Goal: Task Accomplishment & Management: Manage account settings

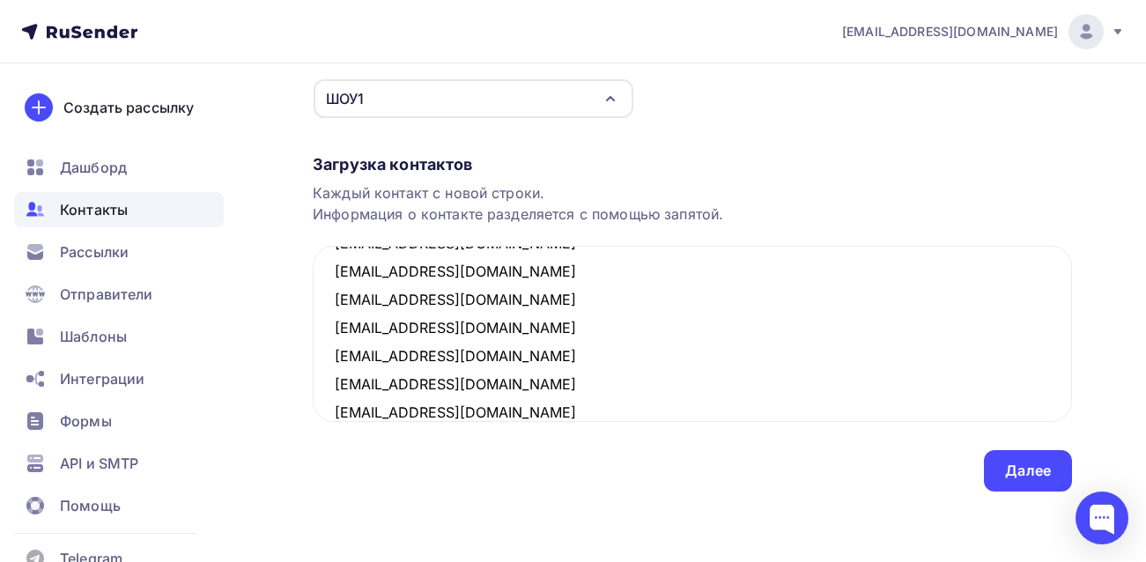
scroll to position [208, 0]
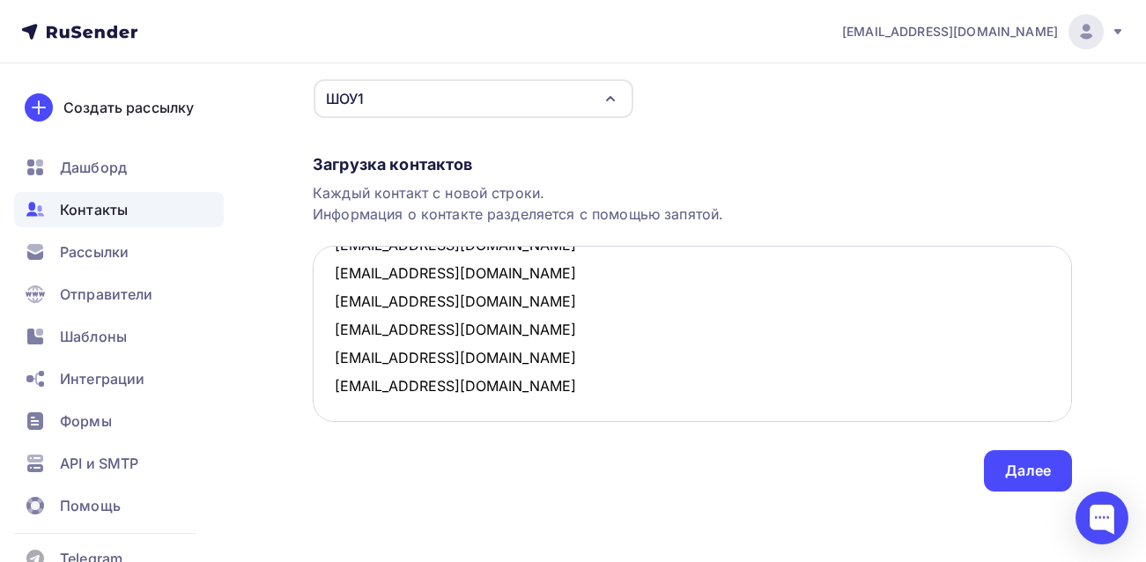
paste textarea "[EMAIL_ADDRESS][DOMAIN_NAME]"
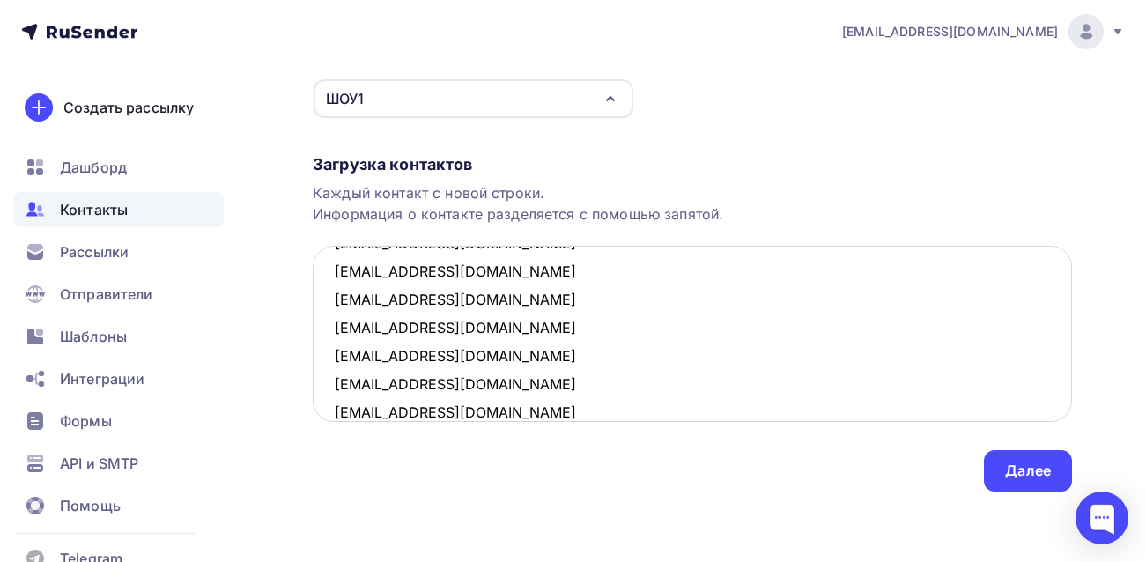
scroll to position [236, 0]
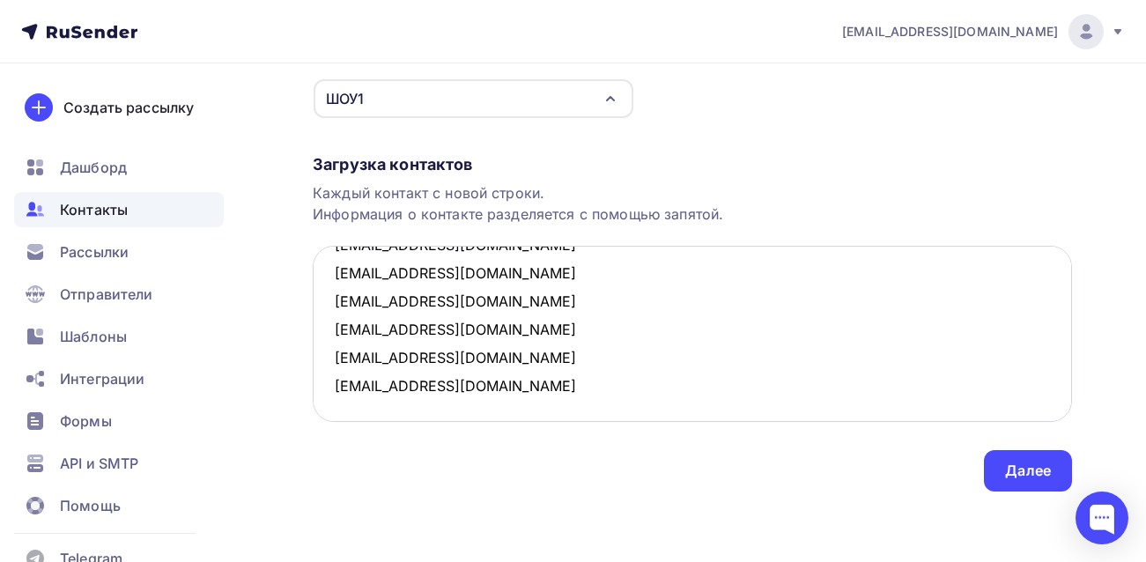
paste textarea "[EMAIL_ADDRESS][DOMAIN_NAME]"
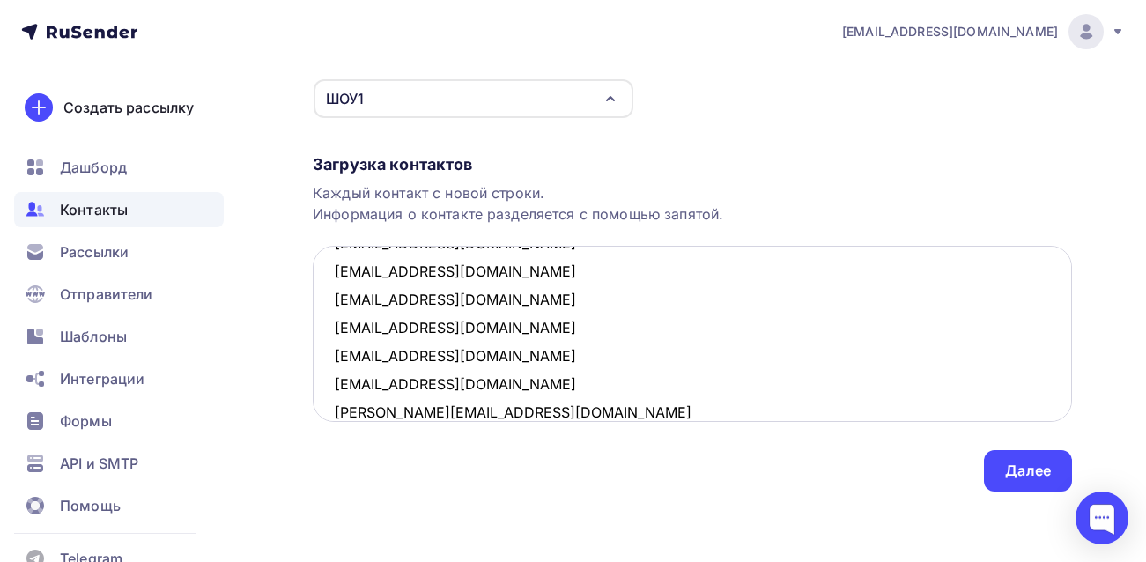
scroll to position [264, 0]
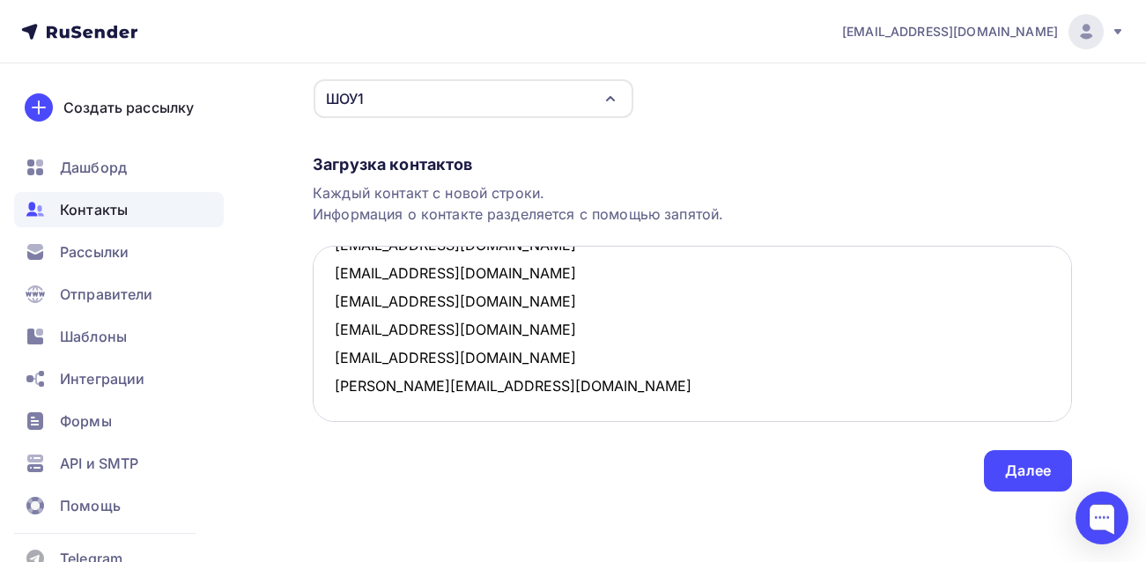
paste textarea "[EMAIL_ADDRESS][DOMAIN_NAME]"
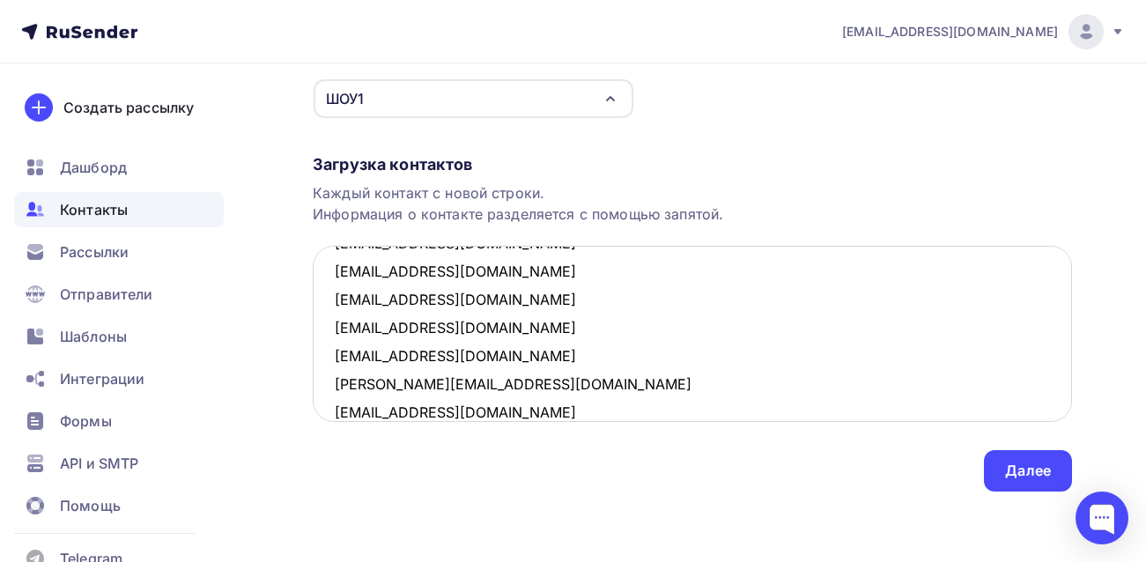
scroll to position [292, 0]
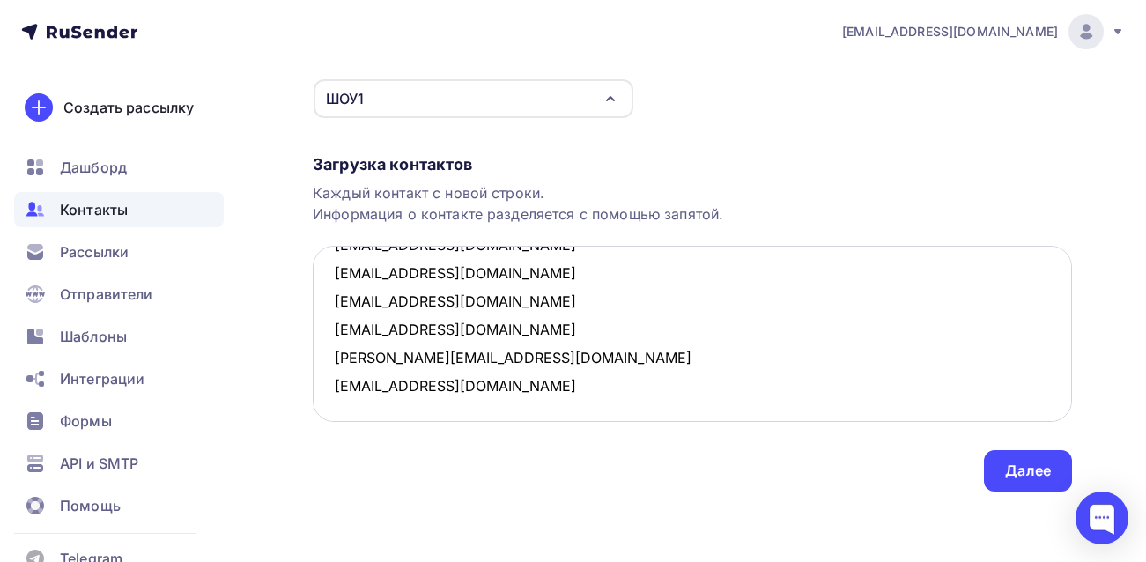
paste textarea "[EMAIL_ADDRESS][DOMAIN_NAME]"
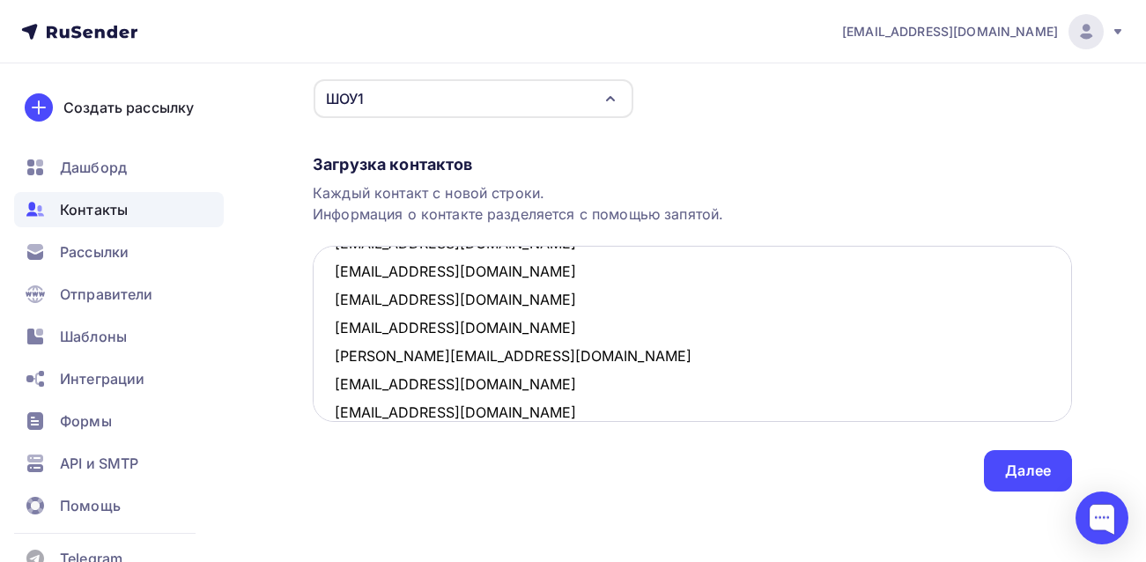
scroll to position [320, 0]
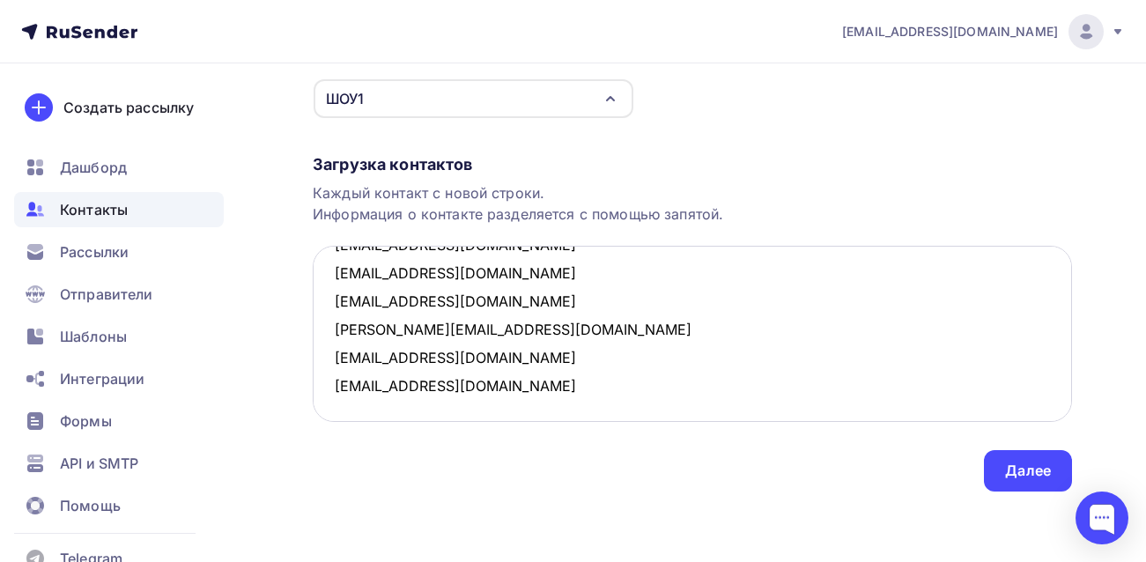
paste textarea "[EMAIL_ADDRESS][DOMAIN_NAME][DOMAIN_NAME]"
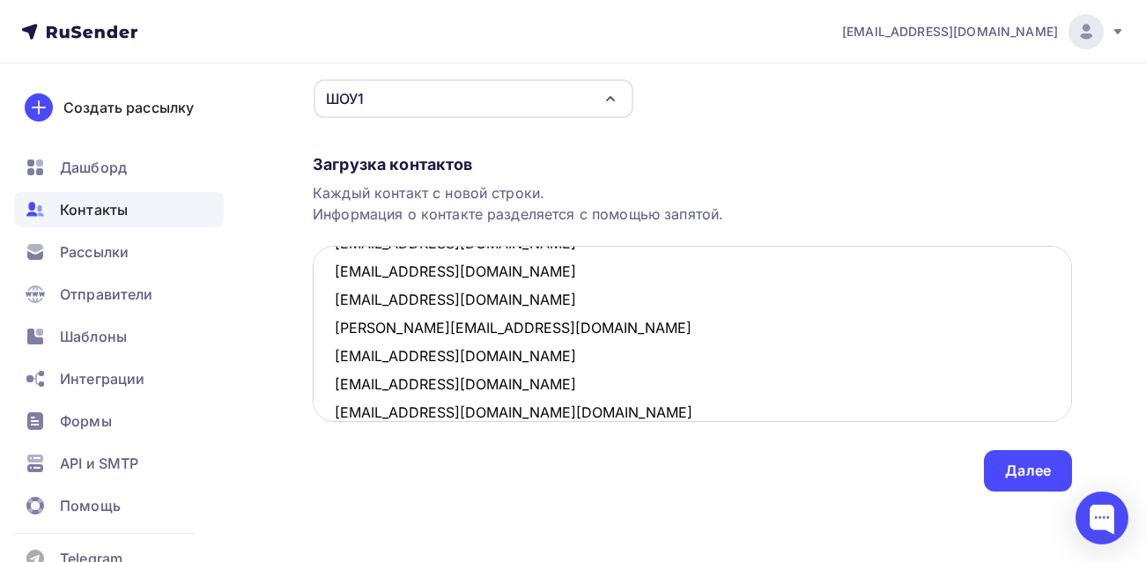
scroll to position [349, 0]
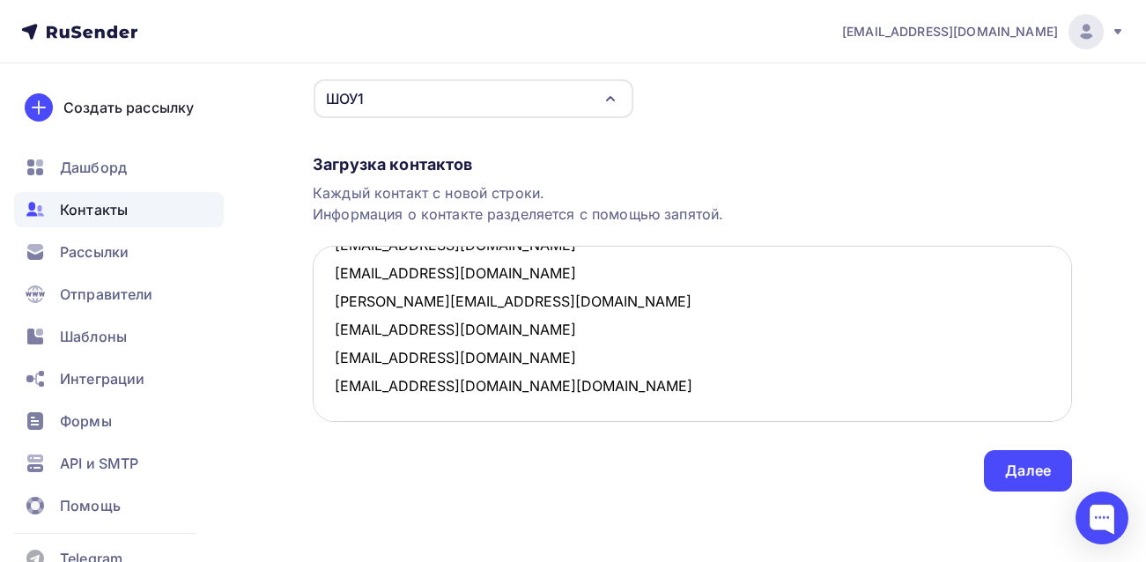
paste textarea "[EMAIL_ADDRESS][DOMAIN_NAME]"
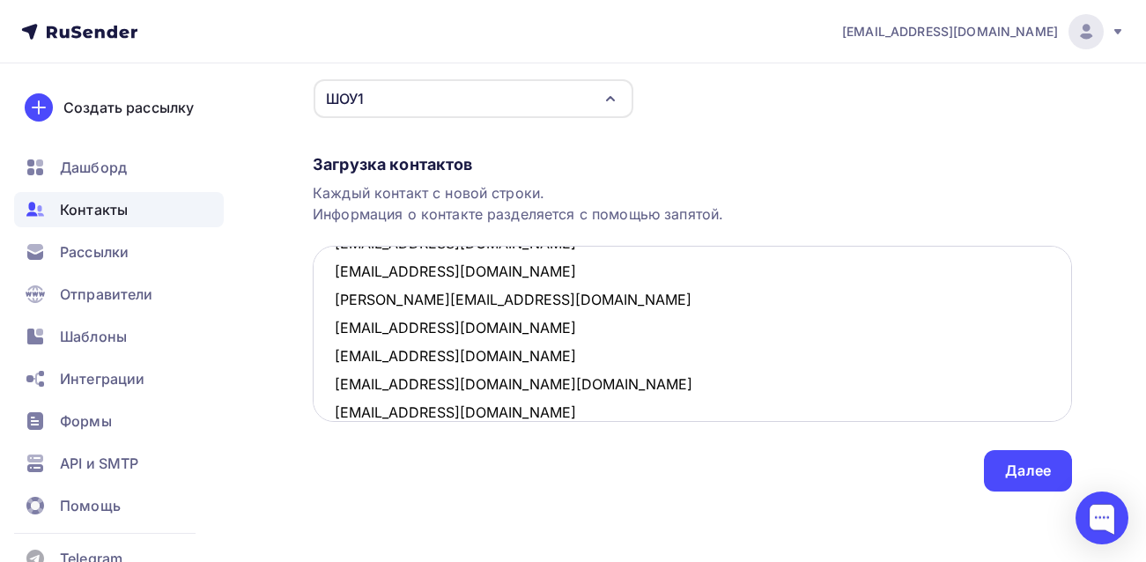
scroll to position [377, 0]
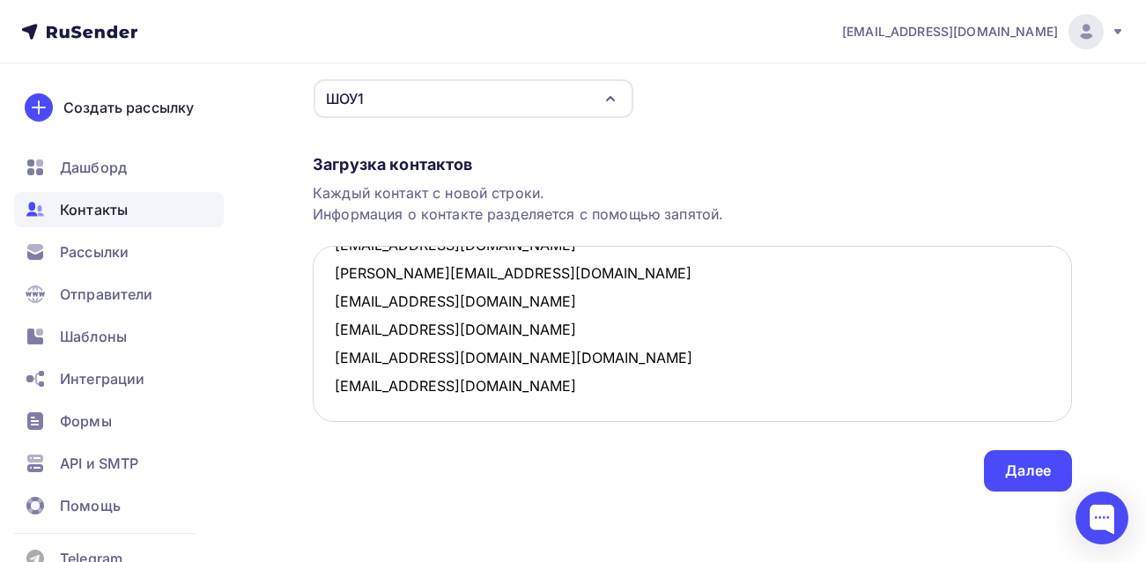
paste textarea "[EMAIL_ADDRESS][DOMAIN_NAME]"
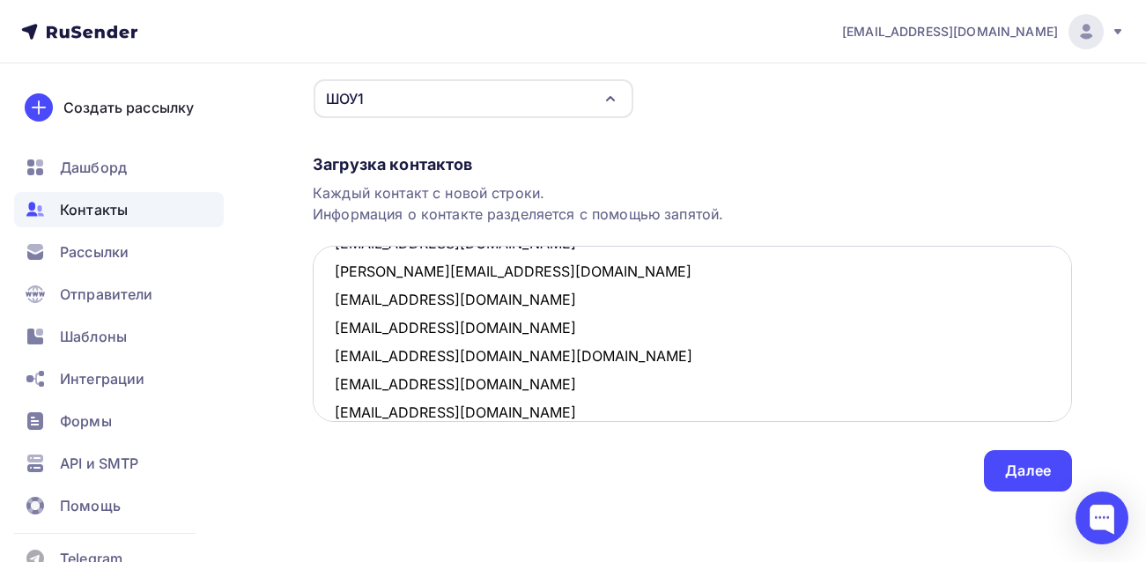
scroll to position [405, 0]
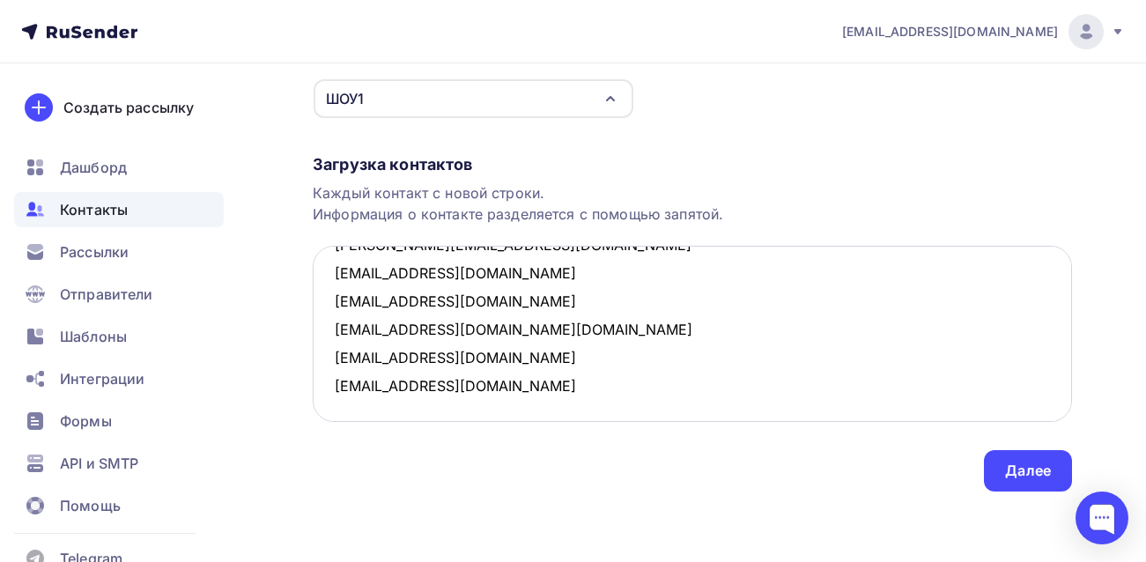
paste textarea "[EMAIL_ADDRESS][DOMAIN_NAME]"
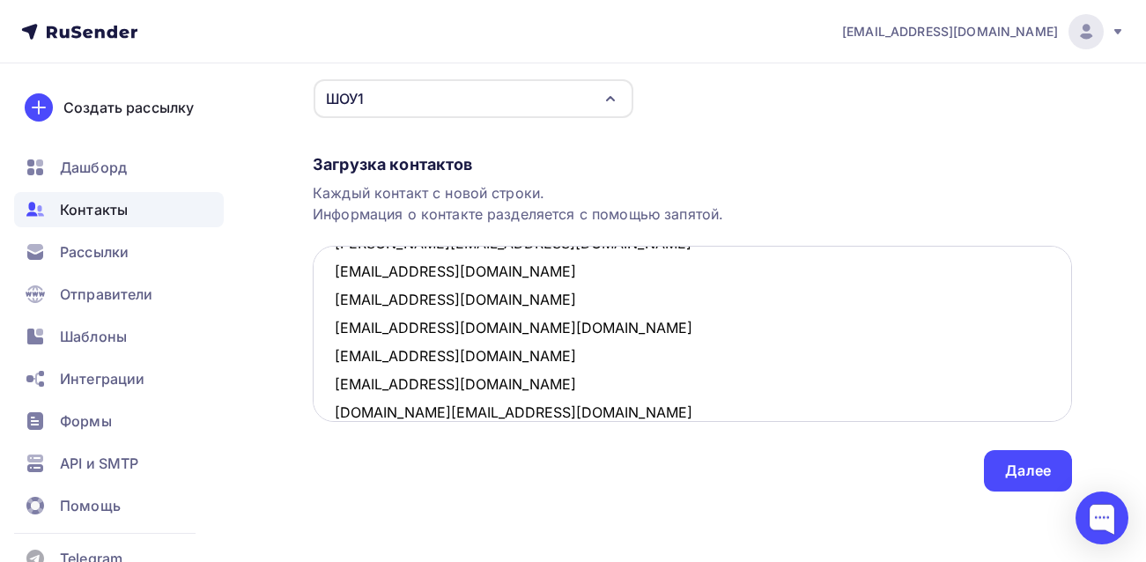
scroll to position [433, 0]
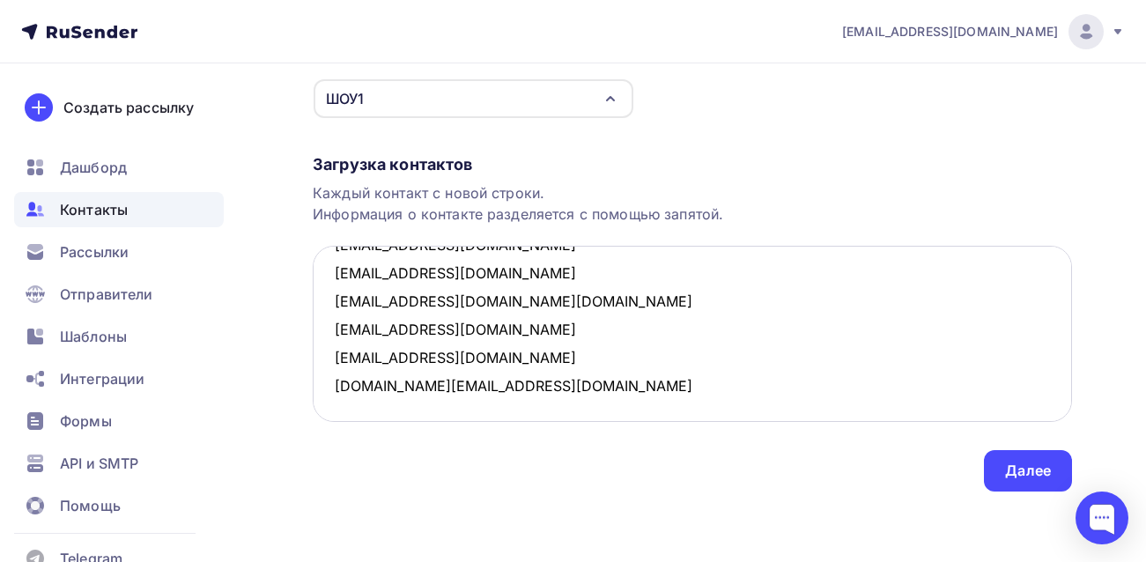
paste textarea "[EMAIL_ADDRESS][DOMAIN_NAME]"
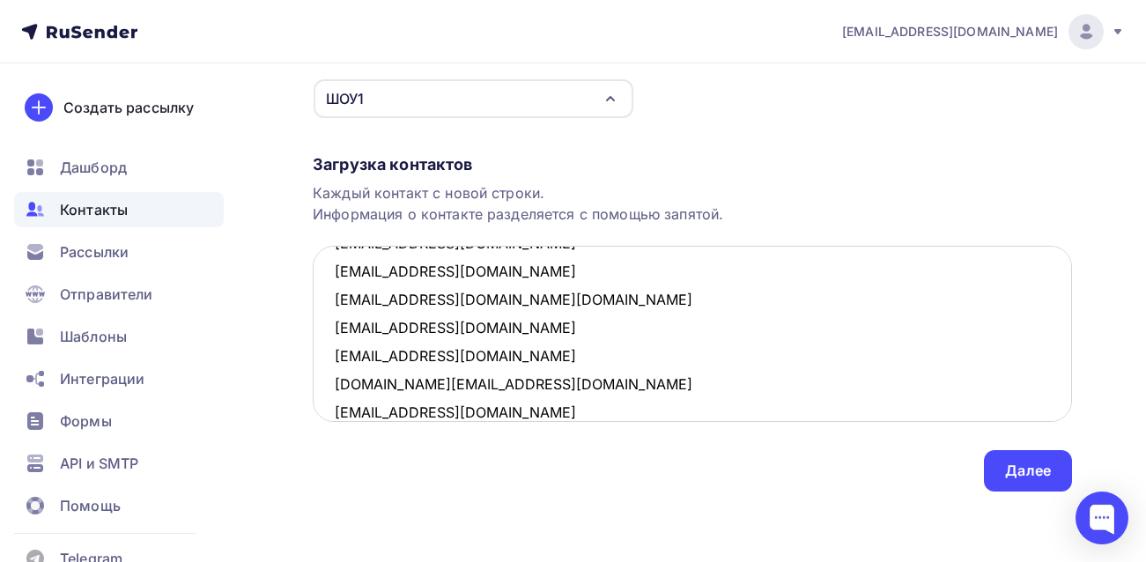
scroll to position [461, 0]
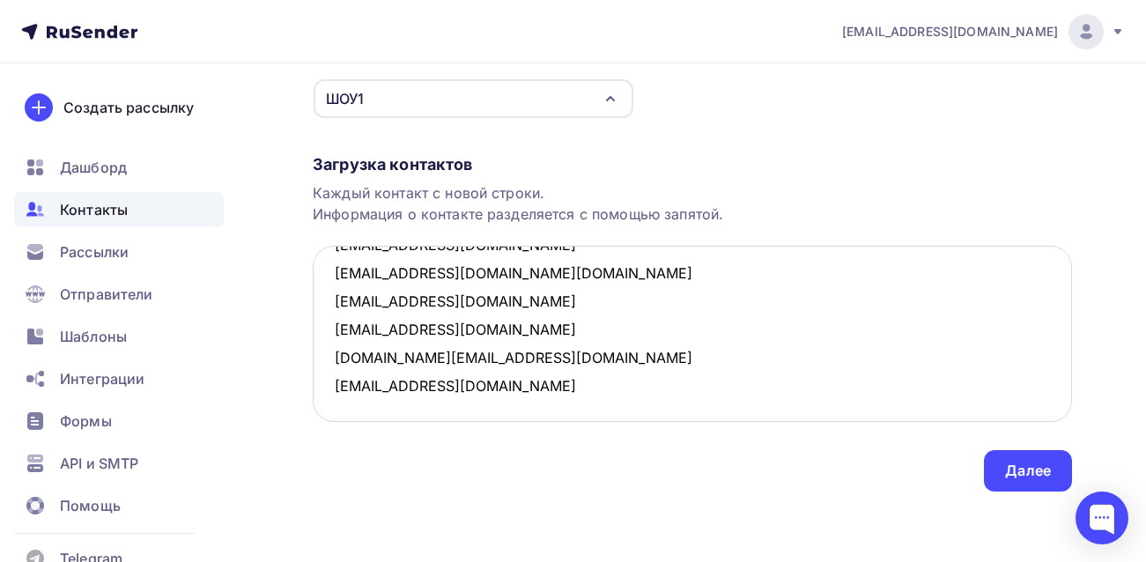
paste textarea "[EMAIL_ADDRESS][DOMAIN_NAME]"
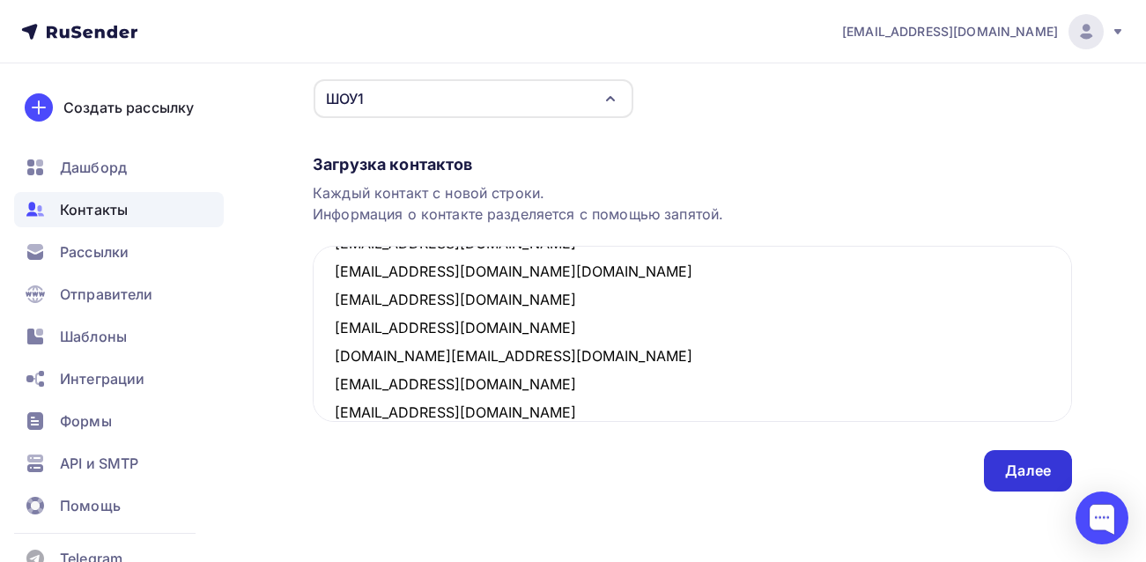
type textarea "[EMAIL_ADDRESS][DOMAIN_NAME] [EMAIL_ADDRESS][DOMAIN_NAME] [EMAIL_ADDRESS][DOMAI…"
click at [1028, 468] on div "Далее" at bounding box center [1028, 470] width 46 height 20
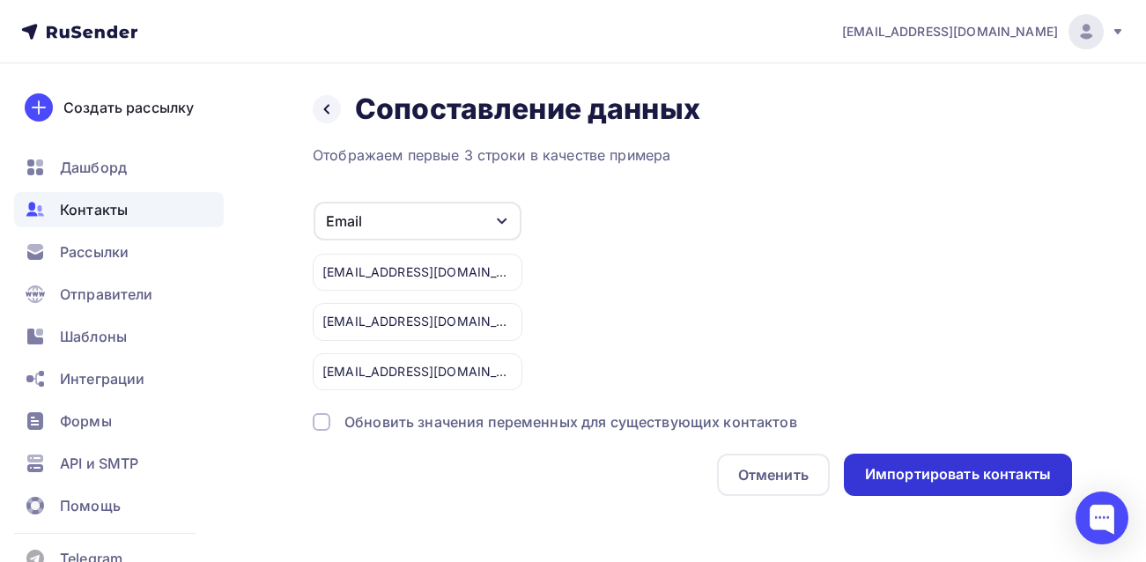
click at [933, 467] on div "Импортировать контакты" at bounding box center [958, 474] width 186 height 20
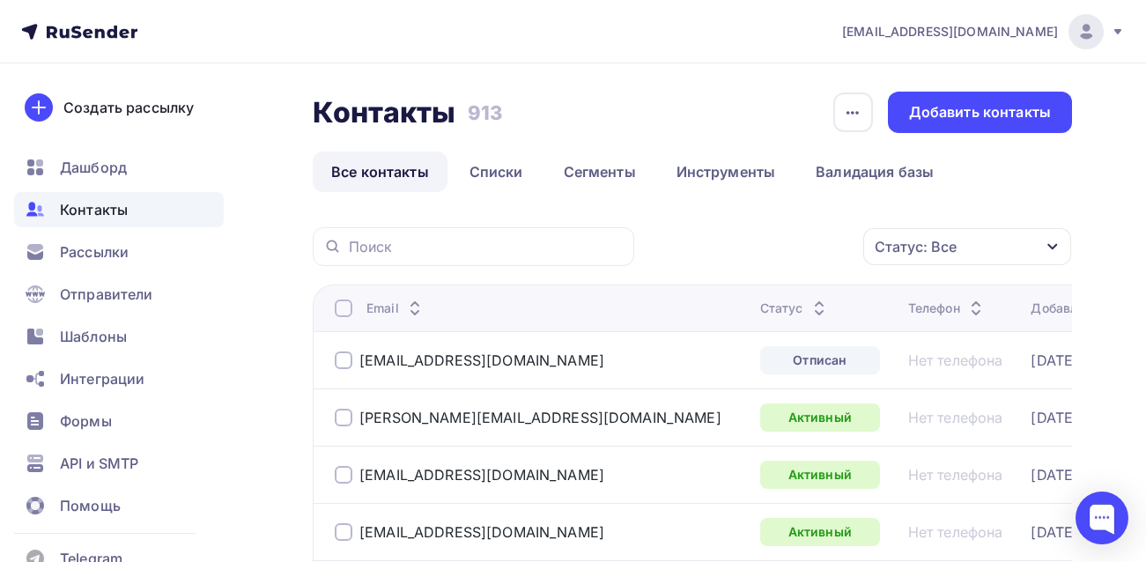
click at [102, 211] on span "Контакты" at bounding box center [94, 209] width 68 height 21
click at [99, 168] on span "Дашборд" at bounding box center [93, 167] width 67 height 21
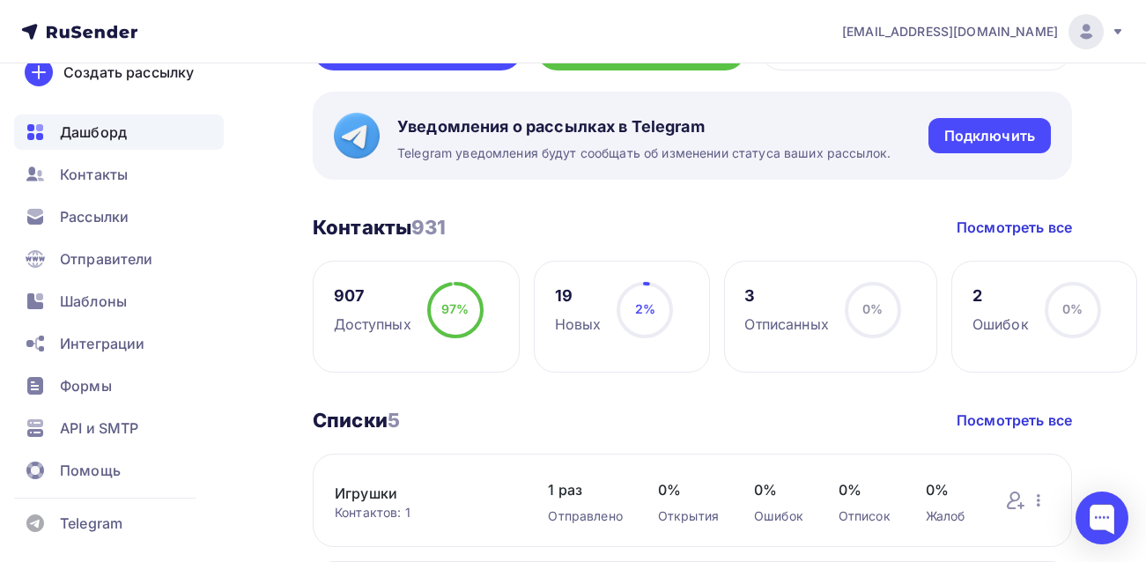
scroll to position [264, 0]
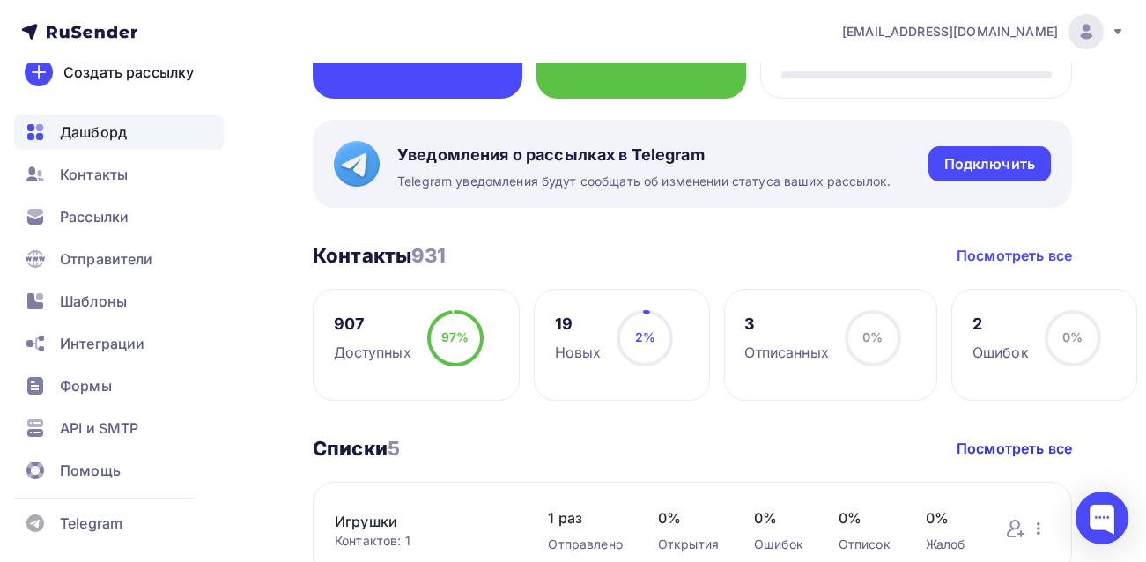
click at [989, 254] on link "Посмотреть все" at bounding box center [1013, 255] width 115 height 21
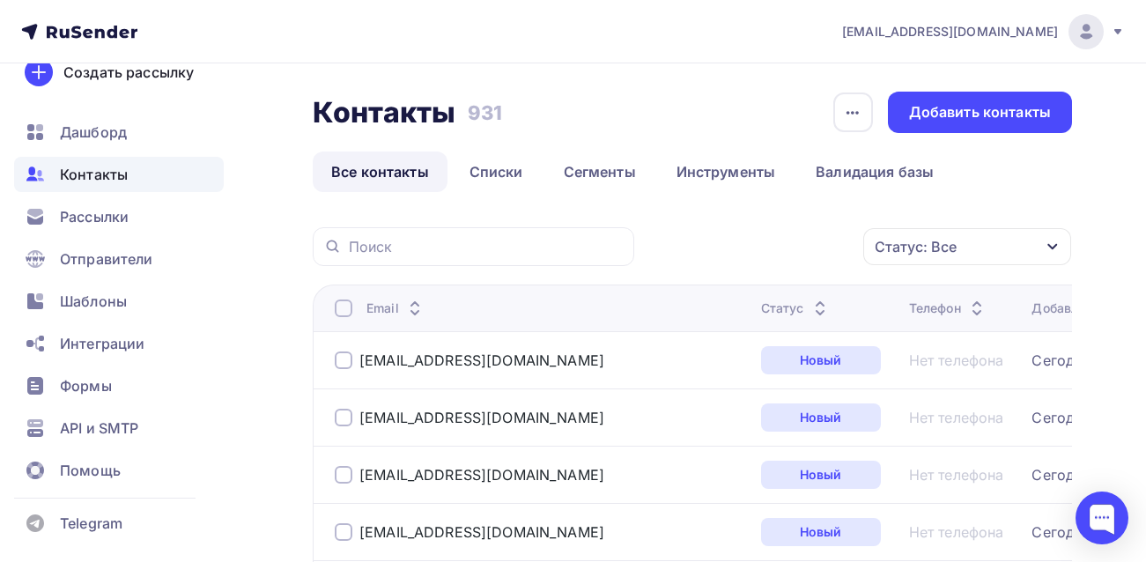
click at [1050, 243] on icon "button" at bounding box center [1052, 246] width 14 height 14
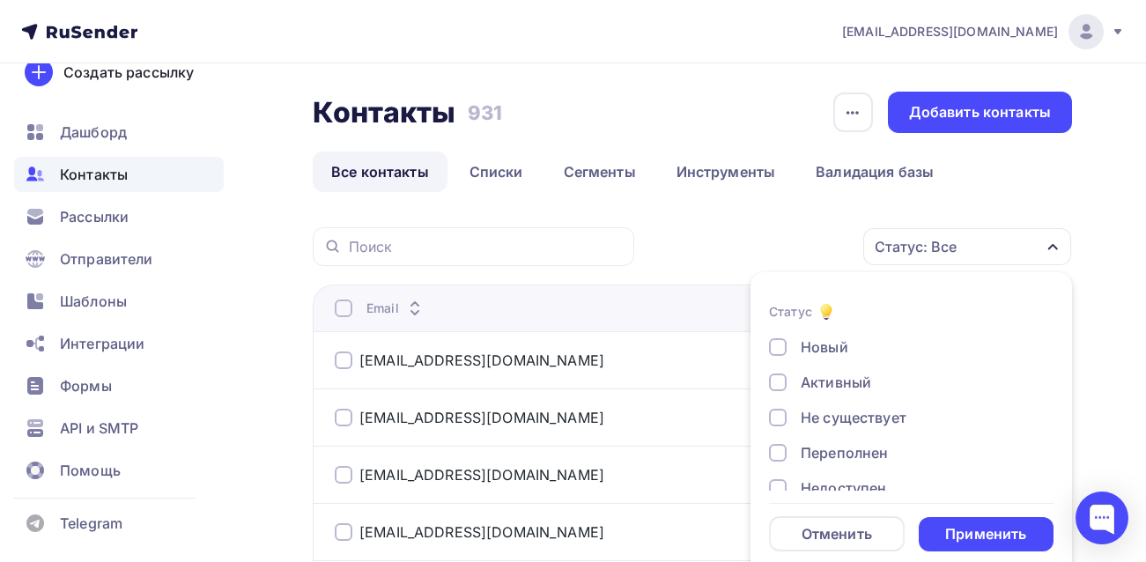
scroll to position [18, 0]
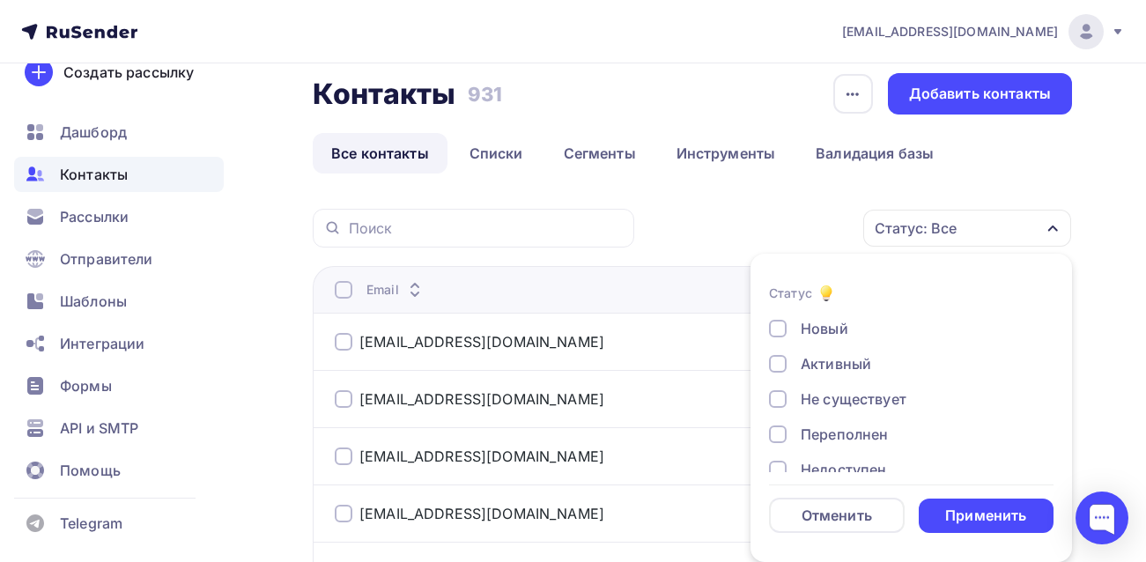
drag, startPoint x: 781, startPoint y: 396, endPoint x: 781, endPoint y: 417, distance: 21.1
click at [781, 398] on div at bounding box center [778, 399] width 18 height 18
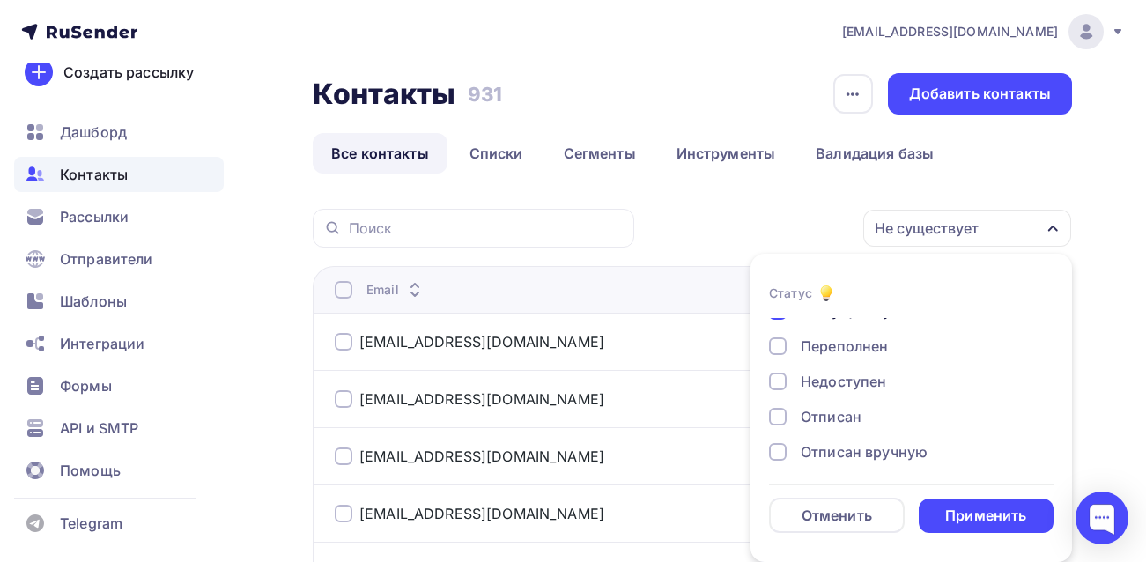
click at [782, 346] on div at bounding box center [778, 346] width 18 height 18
click at [777, 377] on div at bounding box center [778, 381] width 18 height 18
click at [774, 416] on div at bounding box center [778, 417] width 18 height 18
click at [777, 451] on div at bounding box center [778, 452] width 18 height 18
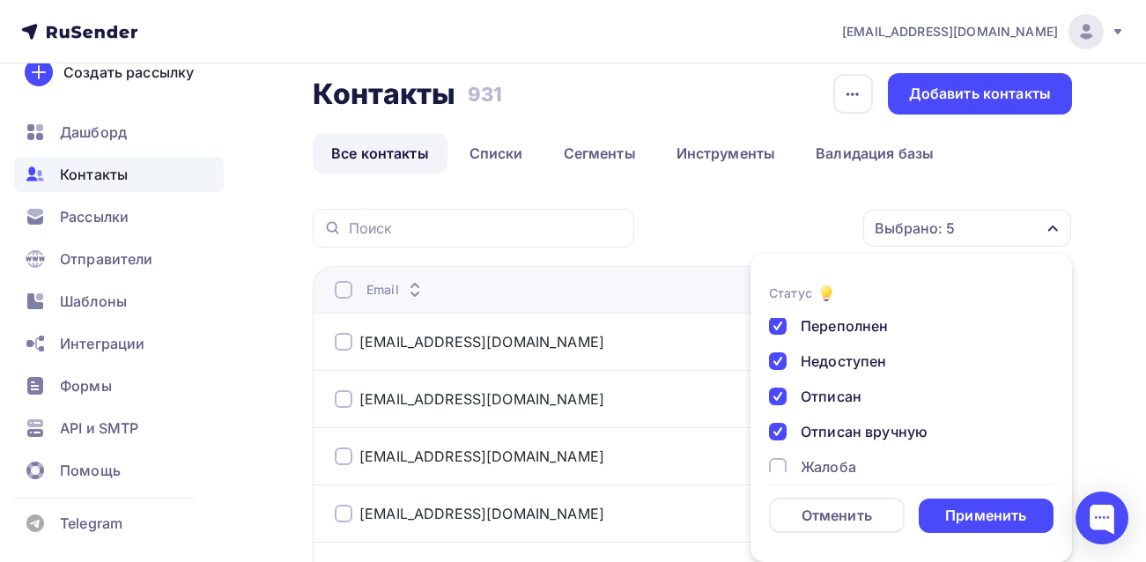
scroll to position [128, 0]
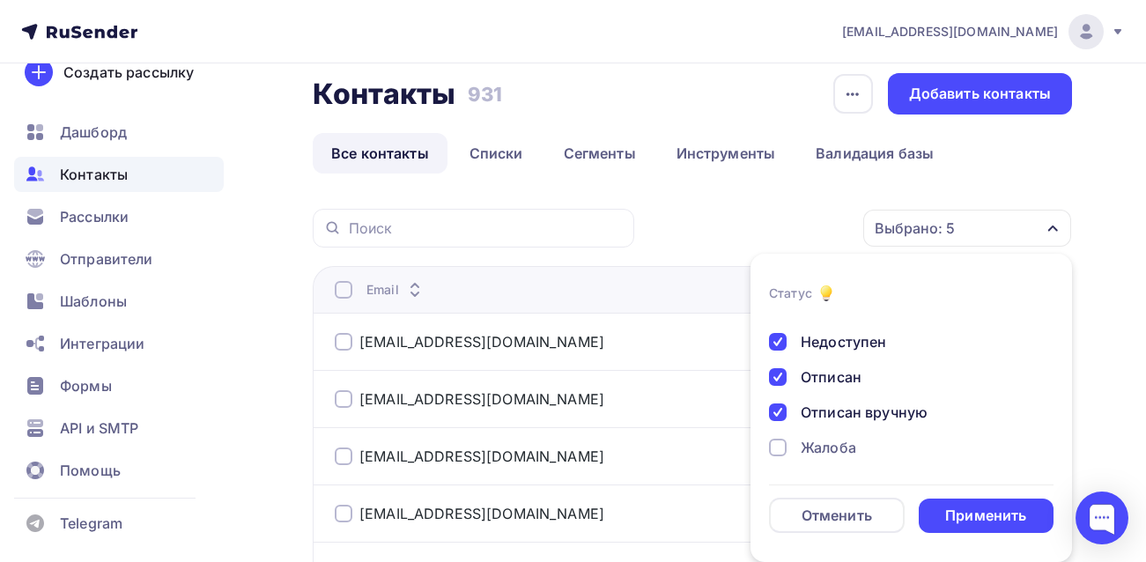
click at [780, 444] on div at bounding box center [778, 447] width 18 height 18
click at [960, 518] on div "Применить" at bounding box center [985, 515] width 81 height 20
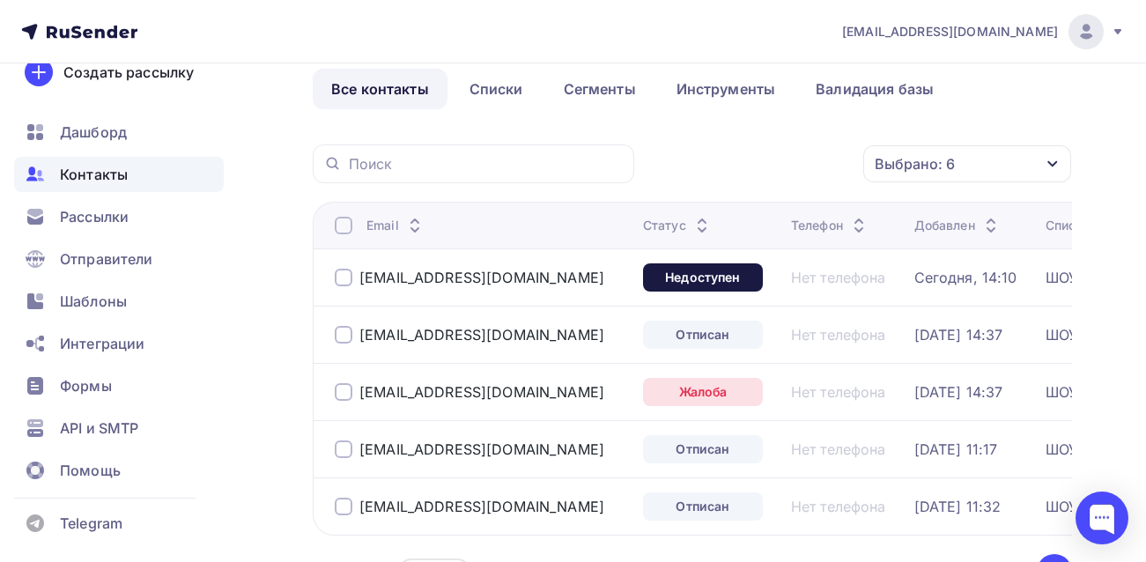
scroll to position [195, 0]
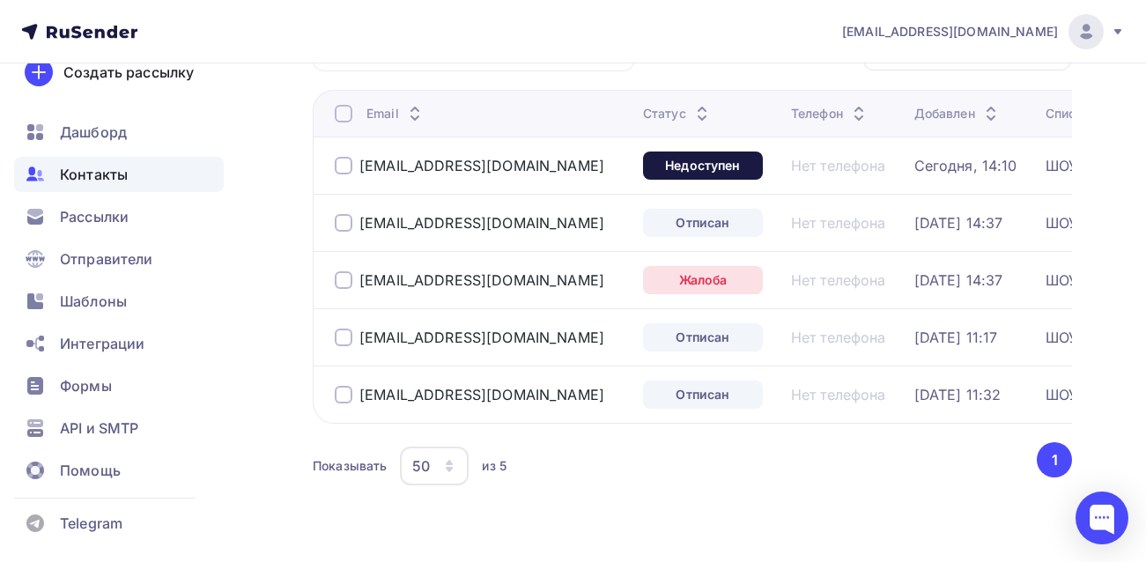
click at [337, 111] on div at bounding box center [344, 114] width 18 height 18
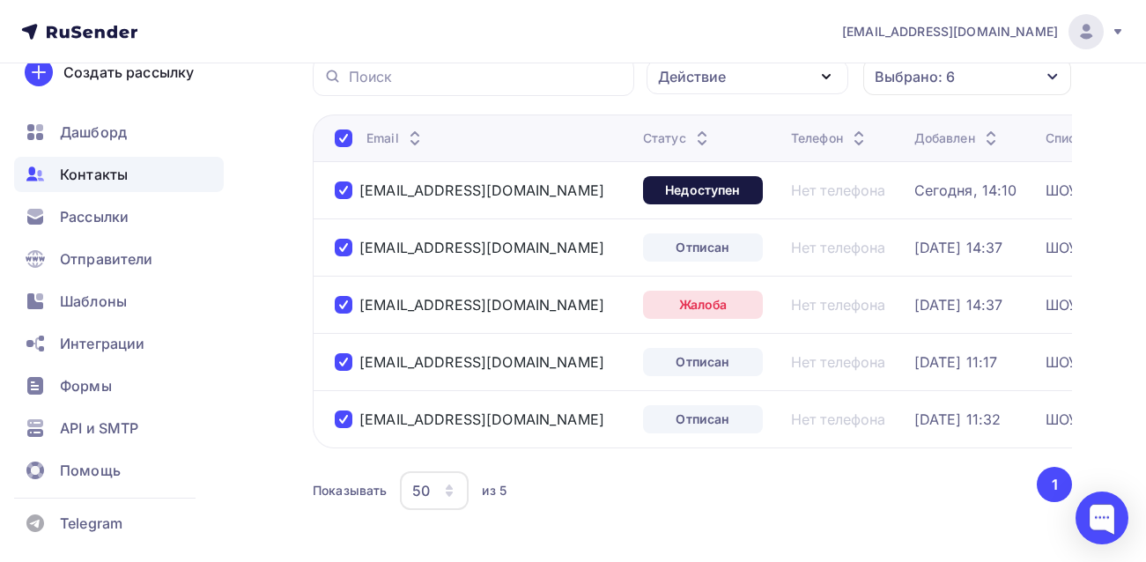
scroll to position [148, 0]
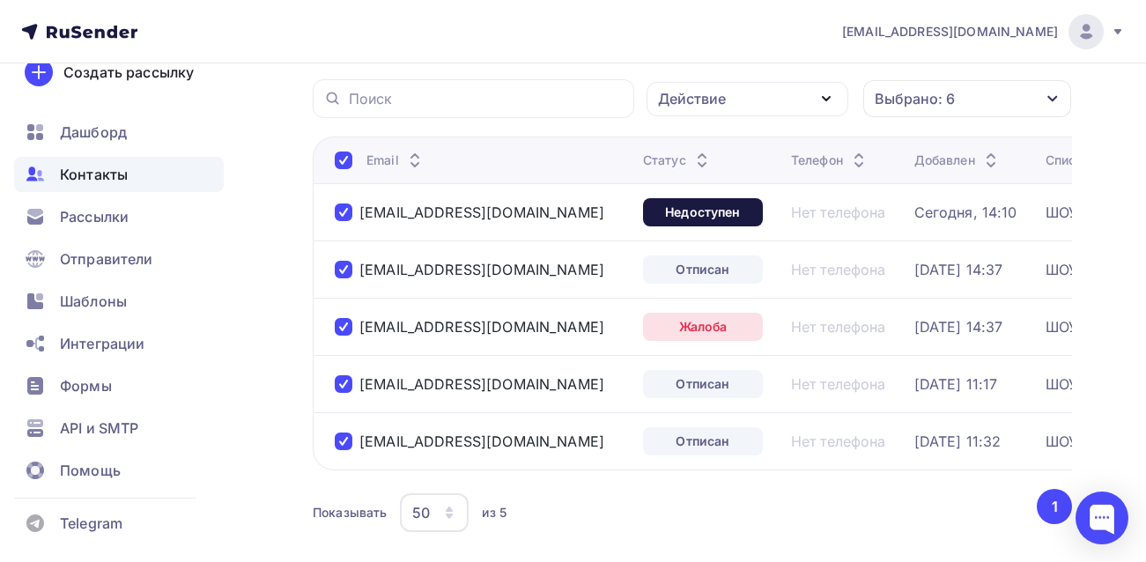
click at [824, 98] on icon "button" at bounding box center [825, 99] width 7 height 4
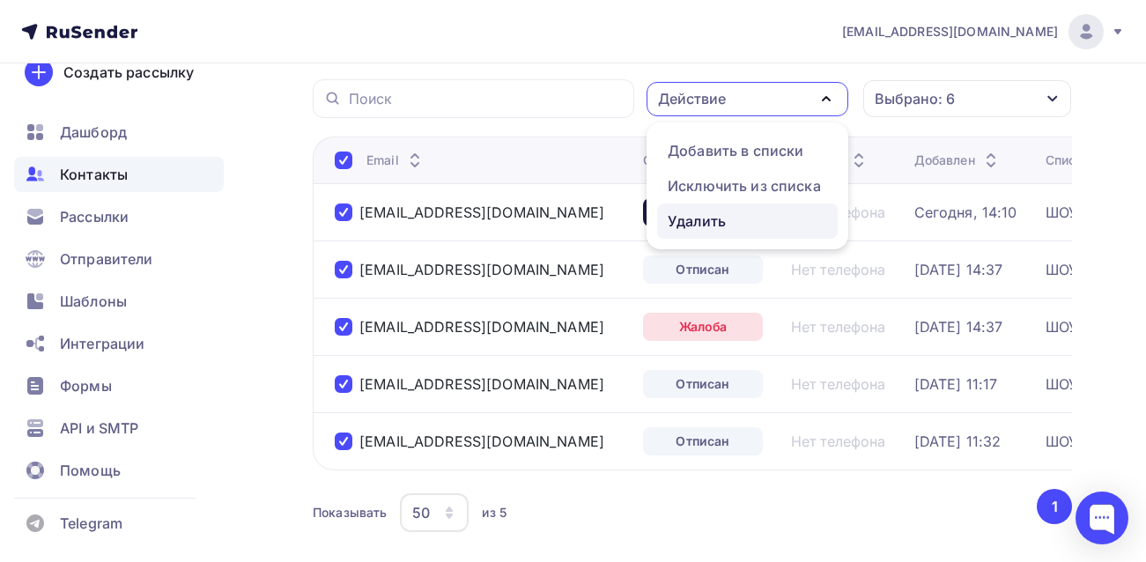
click at [696, 217] on div "Удалить" at bounding box center [696, 220] width 58 height 21
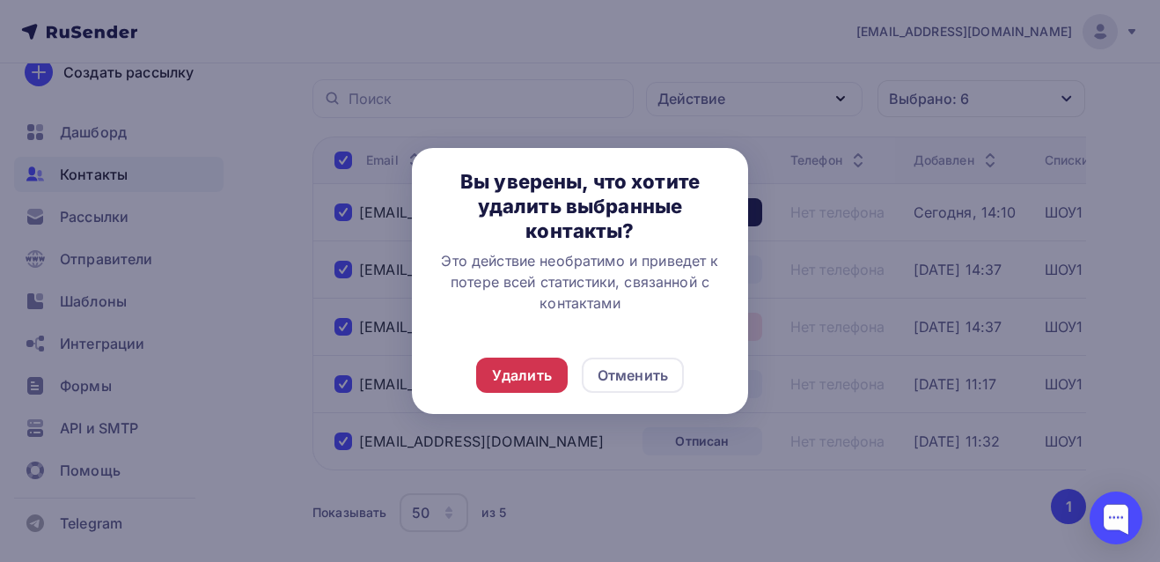
click at [522, 379] on div "Удалить" at bounding box center [522, 375] width 60 height 21
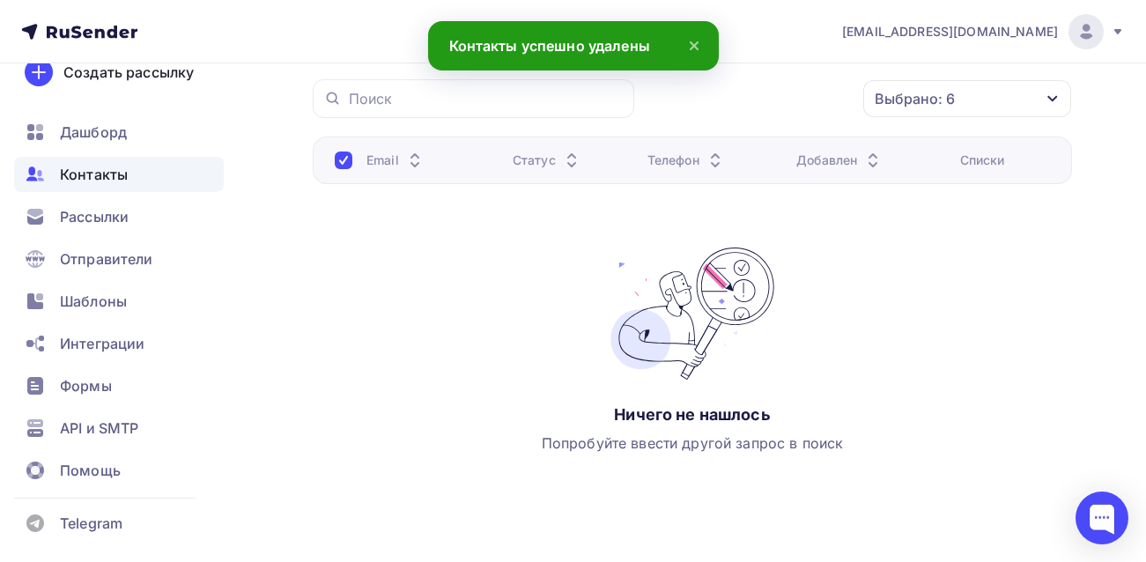
click at [1053, 99] on icon "button" at bounding box center [1052, 99] width 10 height 6
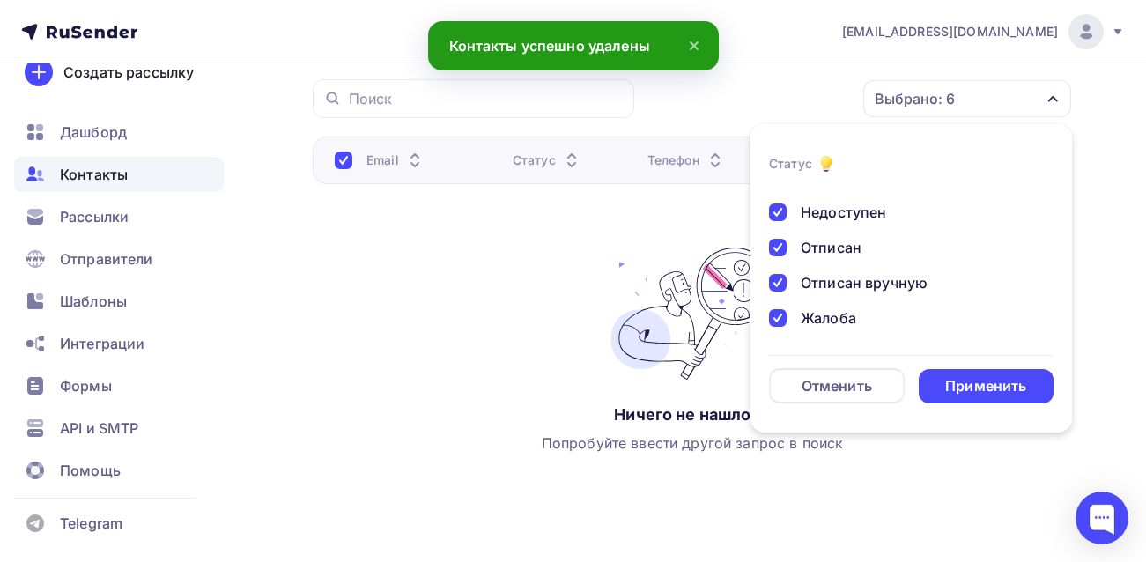
click at [780, 213] on div at bounding box center [778, 212] width 18 height 18
click at [777, 250] on div at bounding box center [778, 248] width 18 height 18
click at [777, 283] on div at bounding box center [778, 283] width 18 height 18
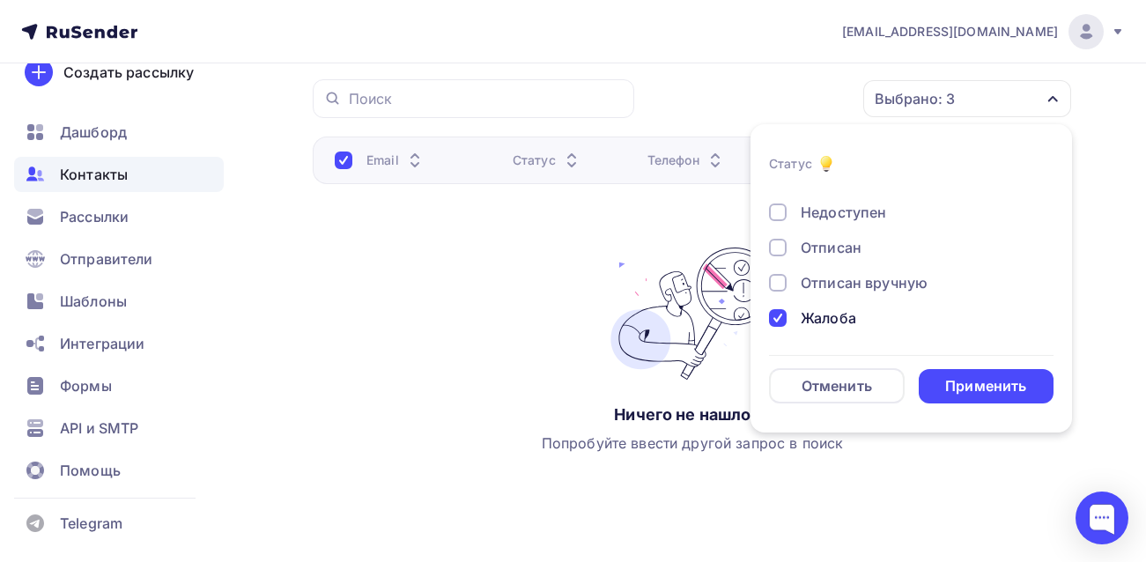
click at [777, 309] on div at bounding box center [778, 318] width 18 height 18
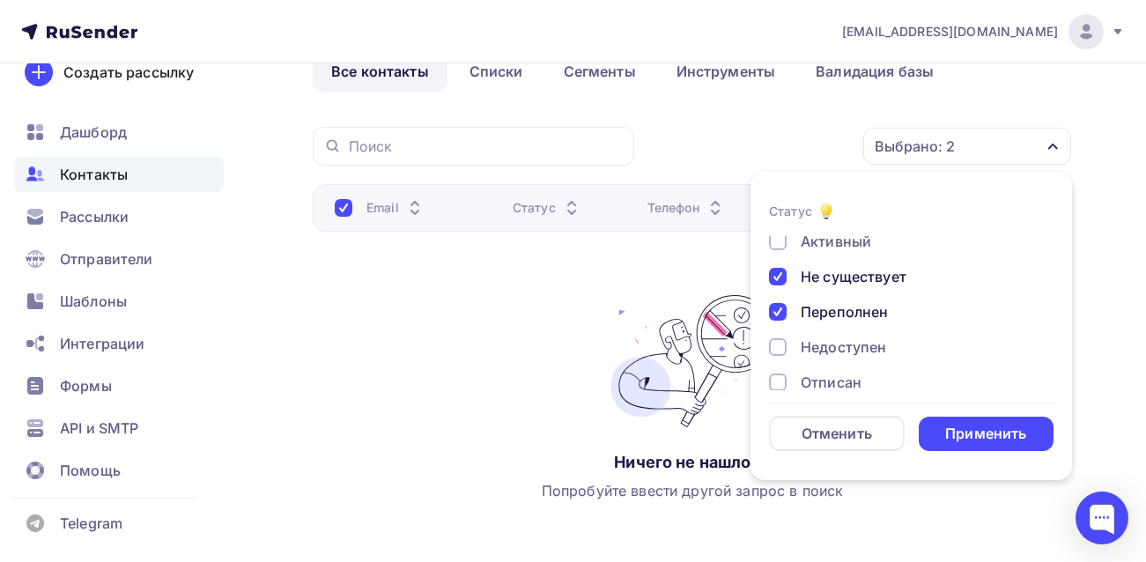
scroll to position [40, 0]
click at [777, 309] on div at bounding box center [778, 313] width 18 height 18
click at [779, 277] on div at bounding box center [778, 278] width 18 height 18
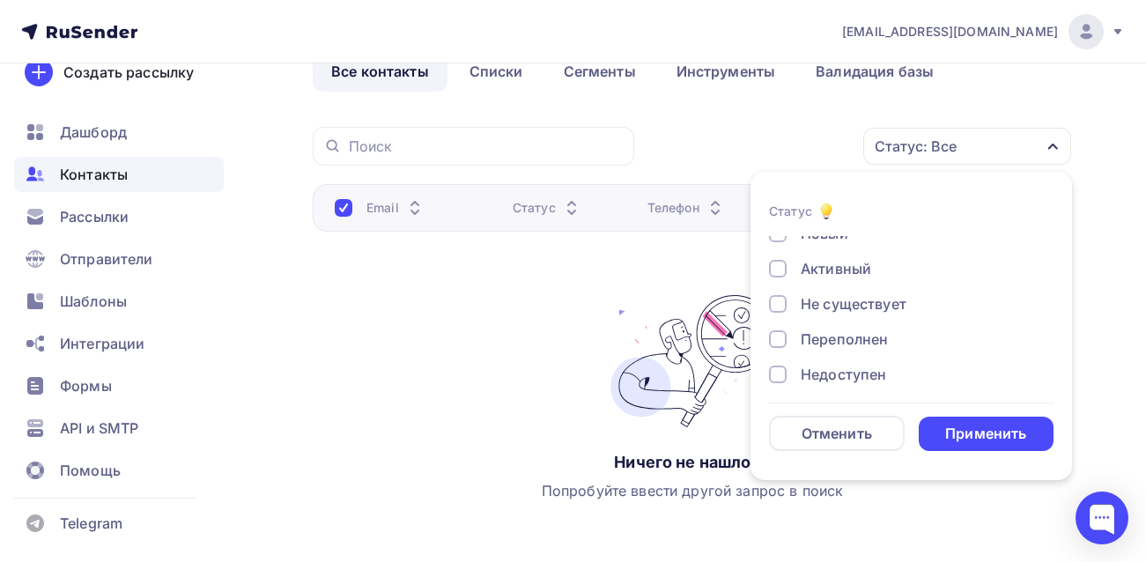
scroll to position [0, 0]
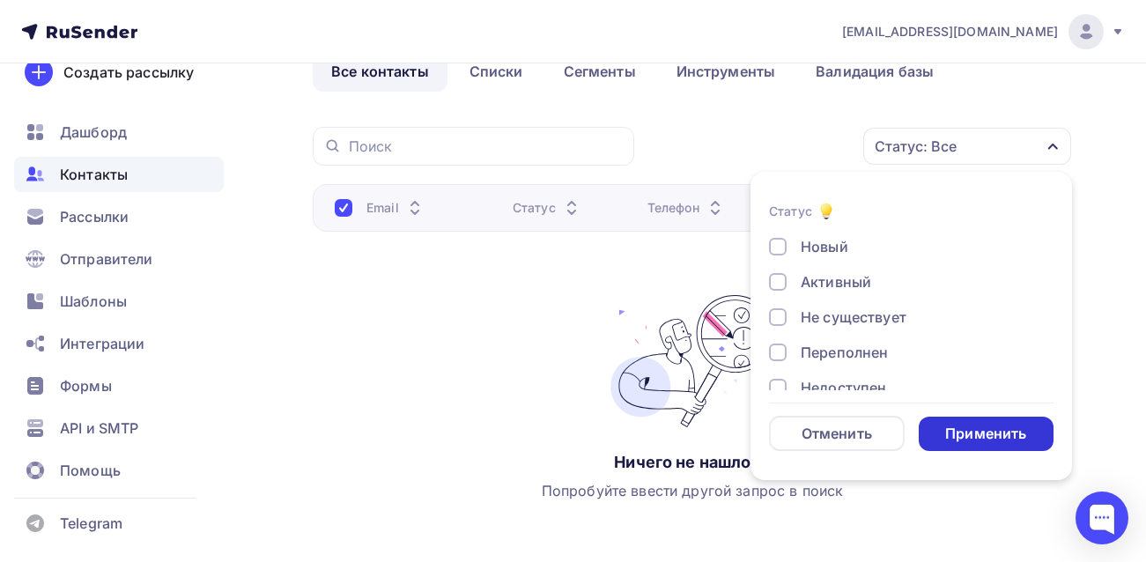
click at [959, 439] on div "Применить" at bounding box center [985, 434] width 81 height 20
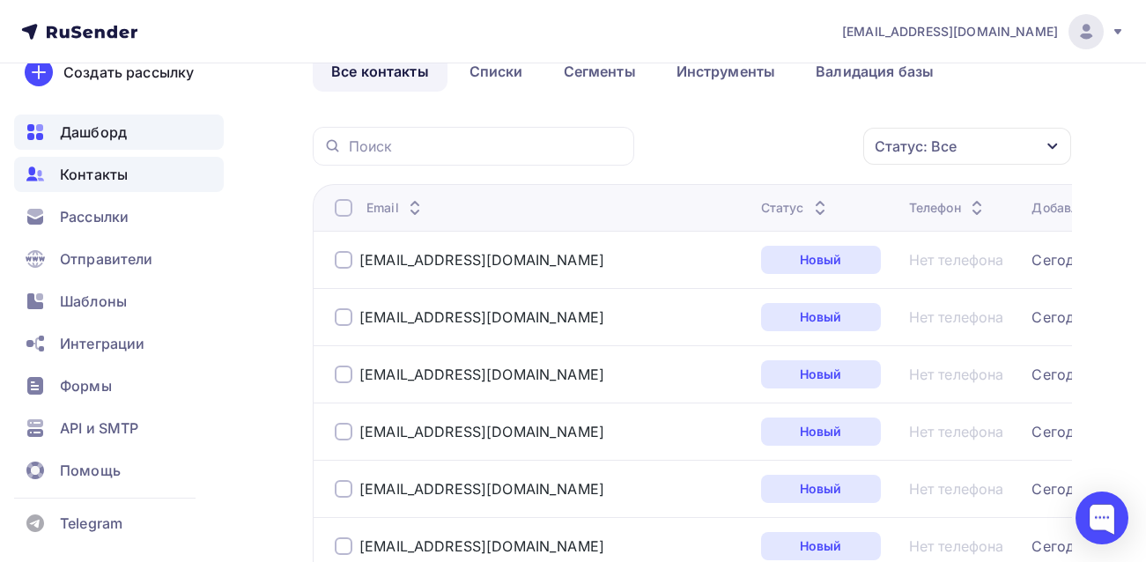
click at [98, 132] on span "Дашборд" at bounding box center [93, 132] width 67 height 21
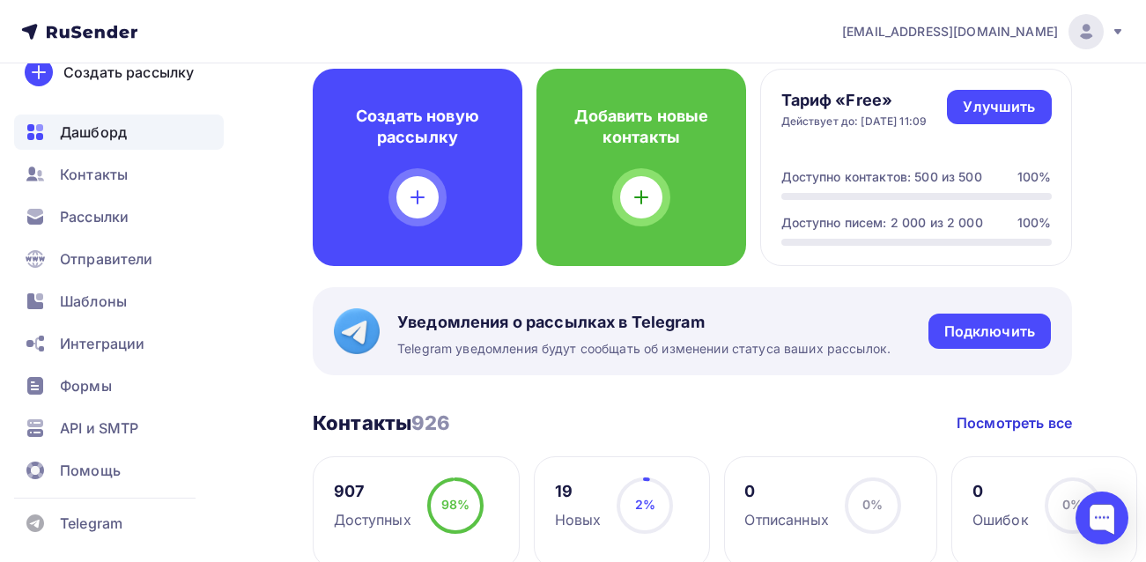
scroll to position [88, 0]
